Goal: Task Accomplishment & Management: Use online tool/utility

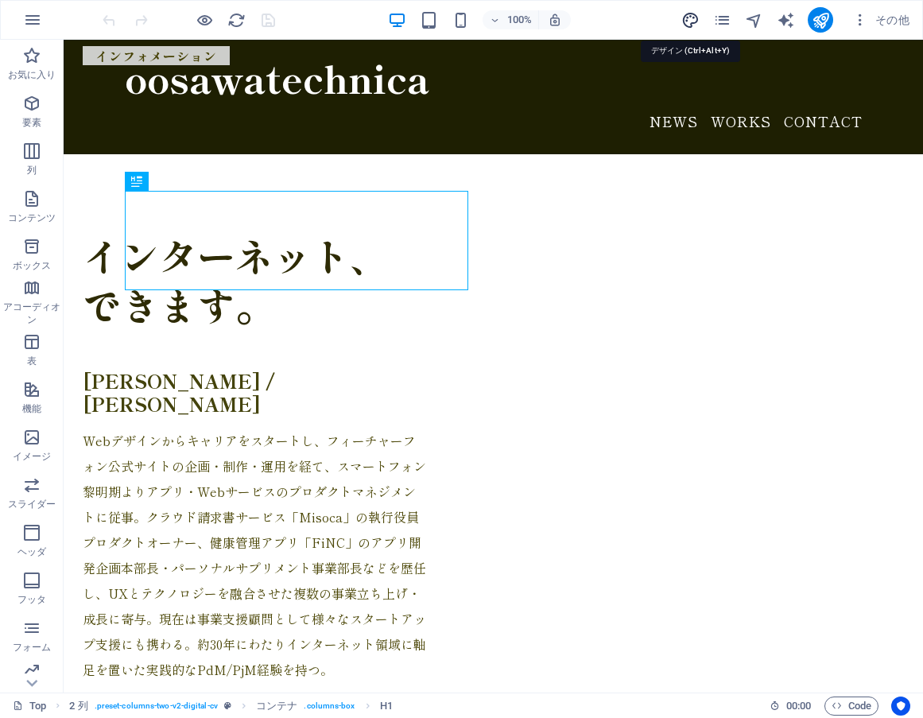
click at [686, 26] on icon "design" at bounding box center [690, 20] width 18 height 18
select select "rem"
select select "400"
select select "px"
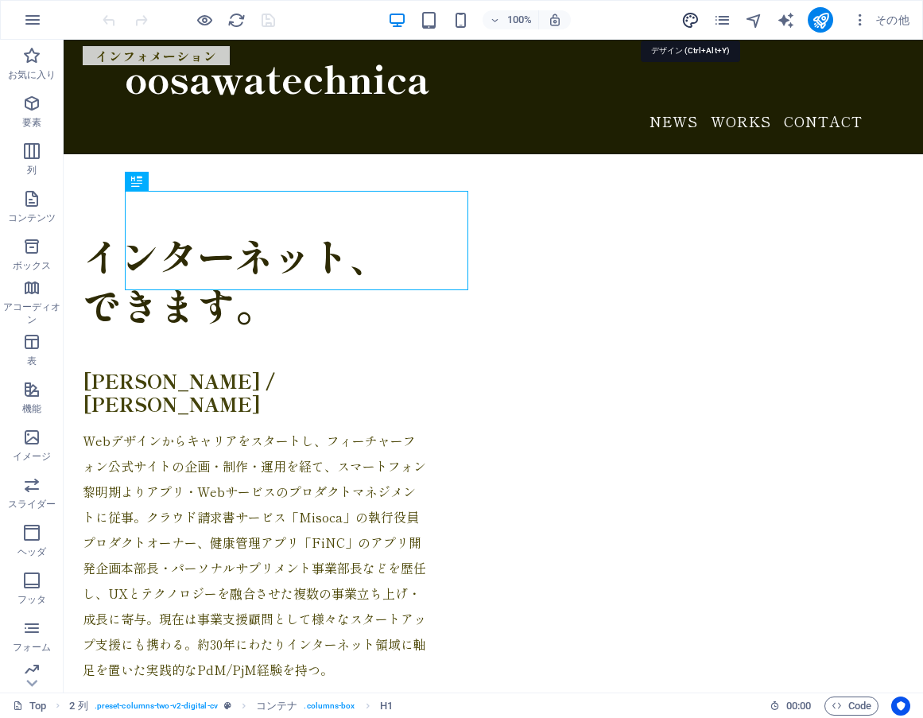
select select "700"
select select "px"
select select "rem"
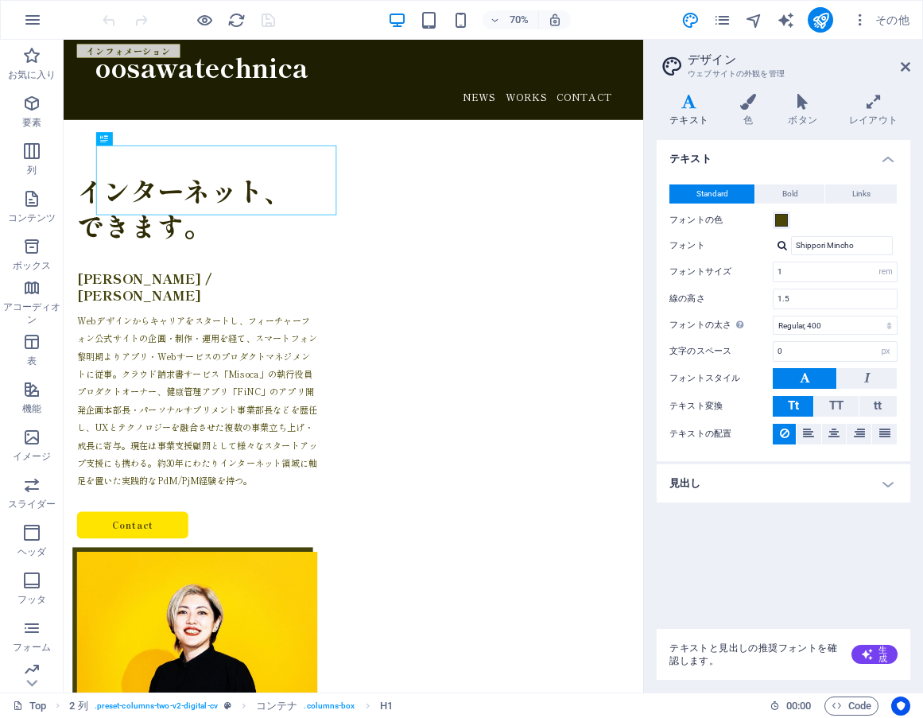
click at [702, 114] on h4 "テキスト" at bounding box center [692, 110] width 71 height 33
click at [842, 247] on input "Shippori Mincho" at bounding box center [842, 245] width 102 height 19
click at [782, 475] on h4 "見出し" at bounding box center [784, 483] width 254 height 38
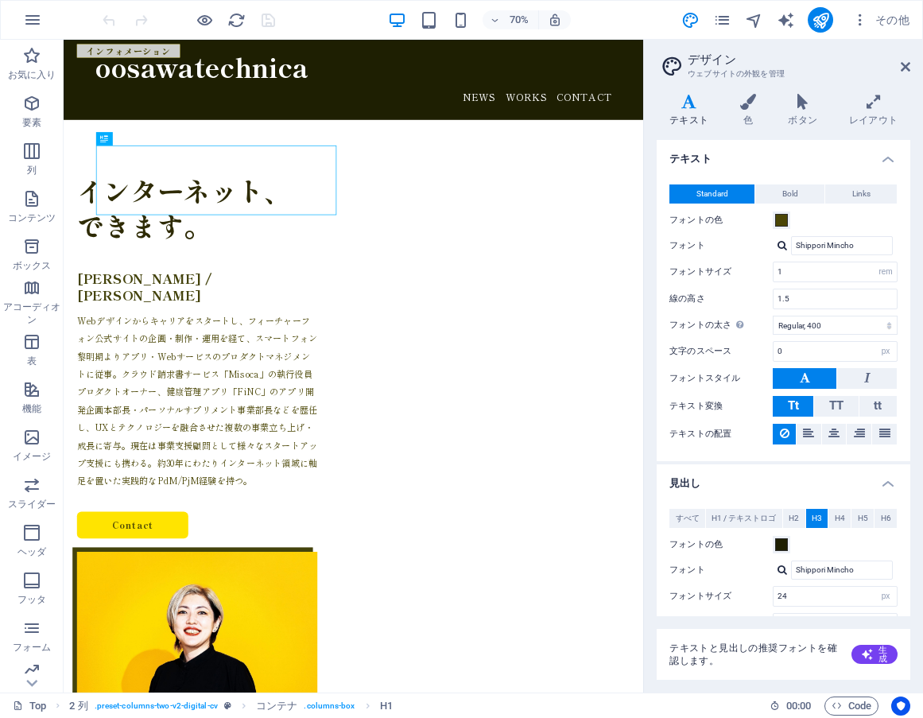
click at [782, 243] on div at bounding box center [782, 245] width 10 height 10
click at [847, 342] on div "フォントを管理 →" at bounding box center [845, 348] width 100 height 20
select select "popularity"
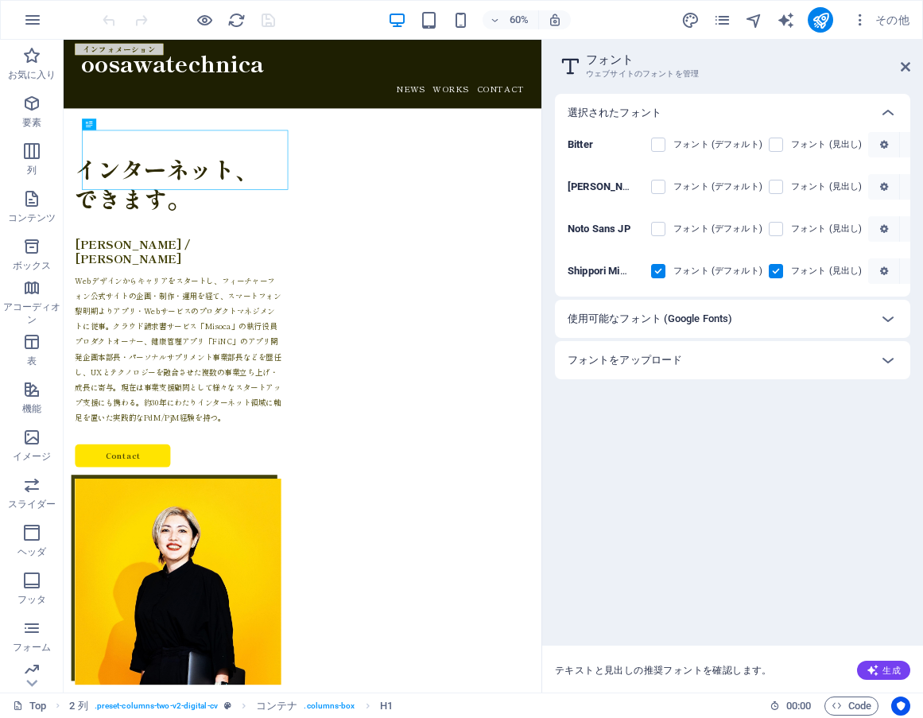
click at [827, 323] on div "使用可能なフォント (Google Fonts)" at bounding box center [718, 318] width 301 height 19
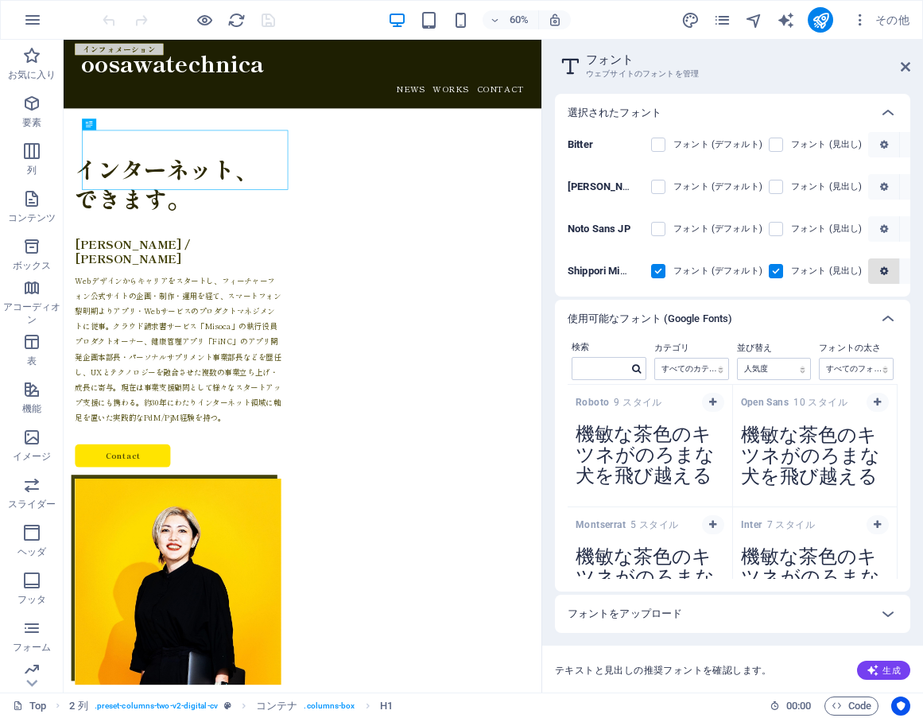
click at [886, 267] on icon "button" at bounding box center [884, 271] width 8 height 10
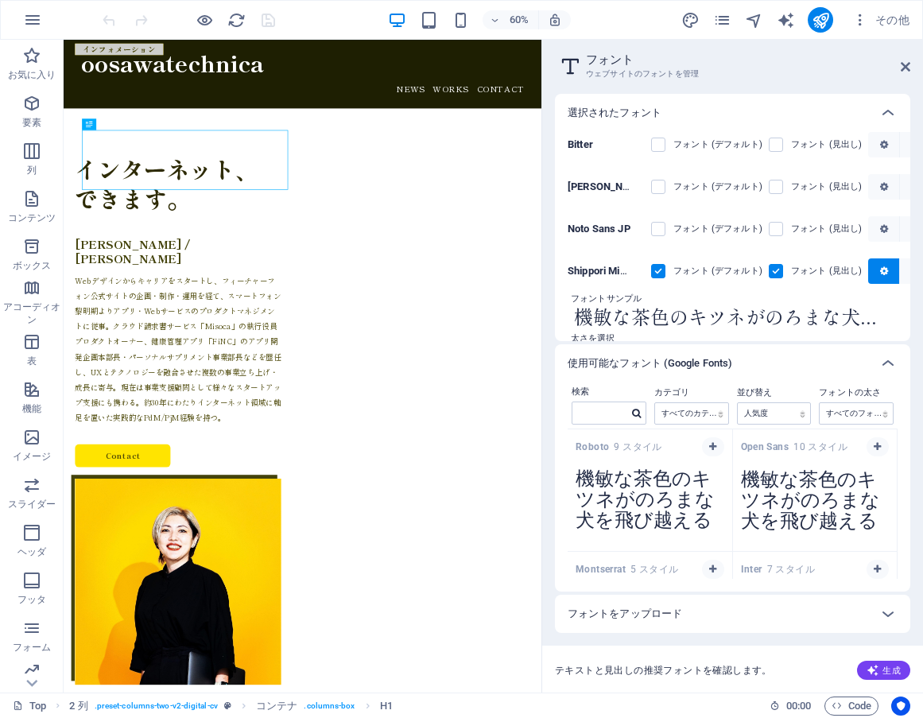
scroll to position [123, 0]
